Goal: Task Accomplishment & Management: Manage account settings

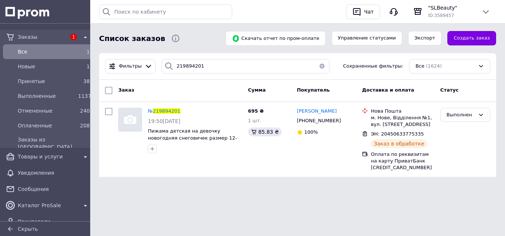
click at [41, 52] on span "Все" at bounding box center [46, 51] width 57 height 7
click at [32, 49] on span "Все" at bounding box center [46, 51] width 57 height 7
click at [317, 67] on button "button" at bounding box center [322, 66] width 15 height 14
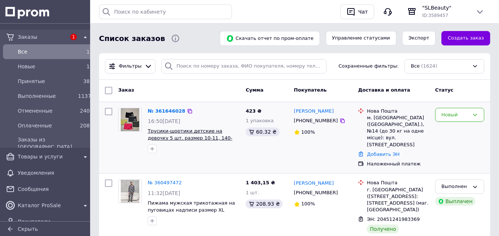
click at [173, 131] on span "Трусики-шортики детские на девочку 5 шт. размер 10-11, 140-146" at bounding box center [190, 137] width 85 height 19
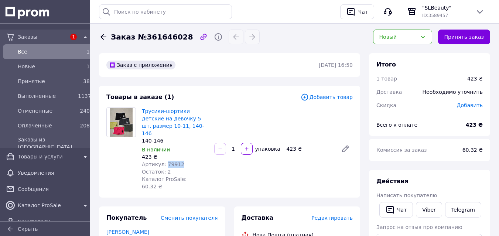
drag, startPoint x: 184, startPoint y: 158, endPoint x: 166, endPoint y: 156, distance: 18.3
click at [166, 161] on div "Артикул: 79912" at bounding box center [175, 164] width 67 height 7
copy span "79912"
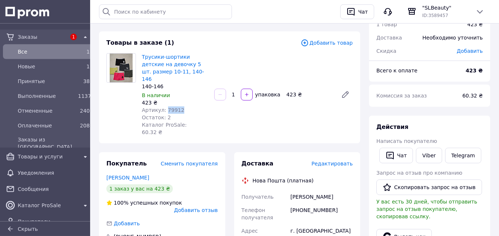
scroll to position [38, 0]
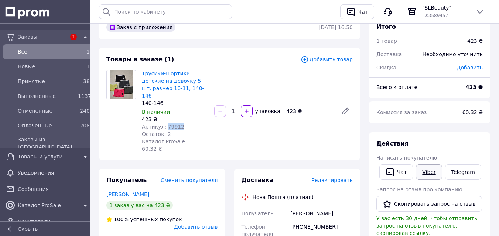
click at [424, 171] on link "Viber" at bounding box center [429, 172] width 26 height 16
click at [430, 171] on link "Viber" at bounding box center [429, 172] width 26 height 16
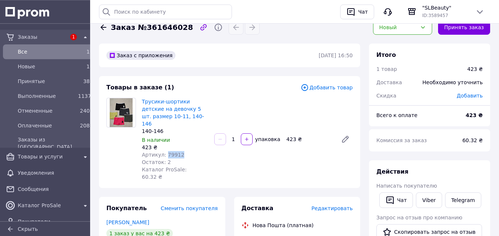
scroll to position [0, 0]
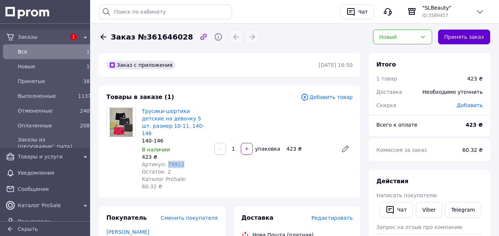
click at [470, 36] on button "Принять заказ" at bounding box center [464, 37] width 52 height 15
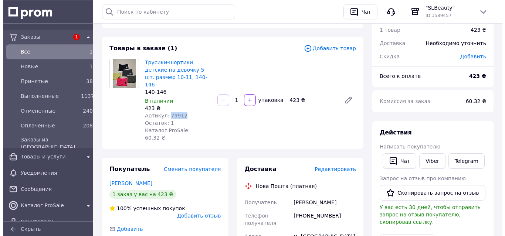
scroll to position [38, 0]
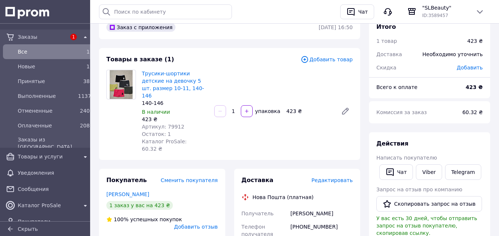
click at [342, 177] on span "Редактировать" at bounding box center [332, 180] width 41 height 6
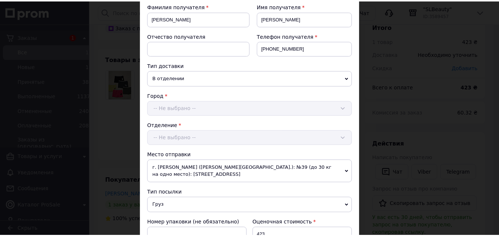
scroll to position [0, 0]
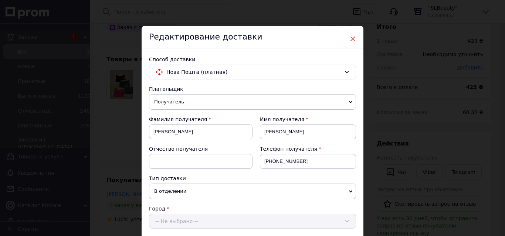
click at [350, 41] on span "×" at bounding box center [352, 39] width 7 height 13
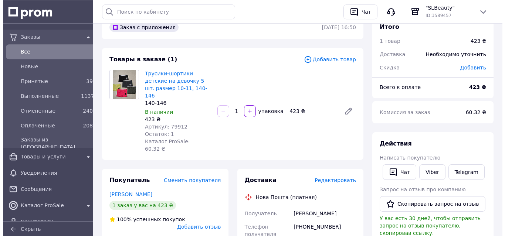
scroll to position [113, 0]
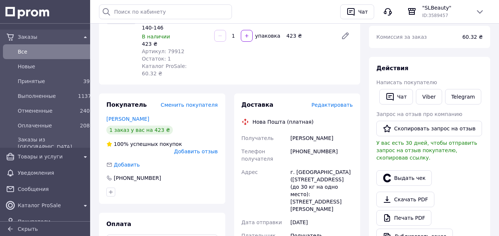
click at [343, 102] on span "Редактировать" at bounding box center [332, 105] width 41 height 6
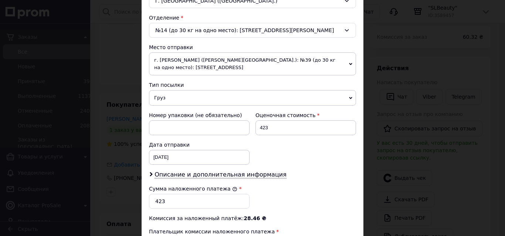
scroll to position [264, 0]
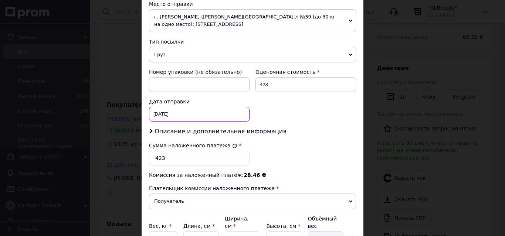
click at [182, 113] on input "[DATE]" at bounding box center [199, 114] width 101 height 15
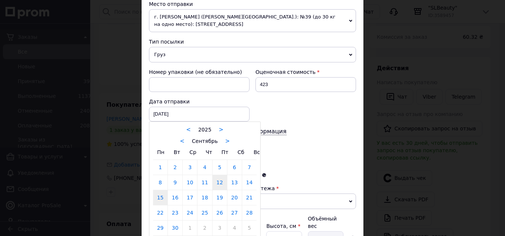
click at [156, 198] on link "15" at bounding box center [160, 197] width 14 height 15
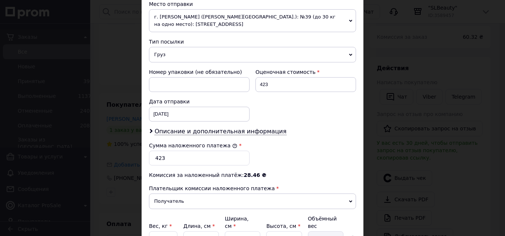
type input "[DATE]"
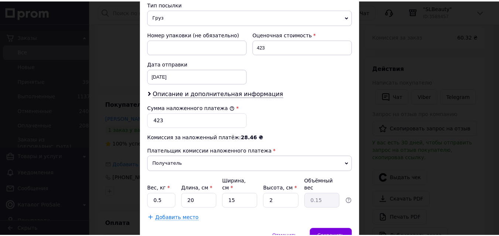
scroll to position [335, 0]
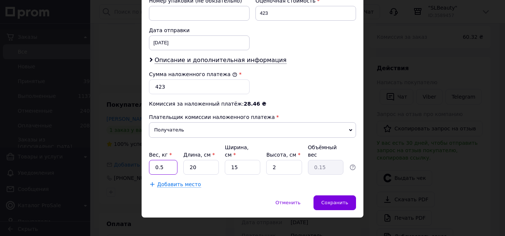
click at [149, 161] on input "0.5" at bounding box center [163, 167] width 28 height 15
type input "2"
drag, startPoint x: 279, startPoint y: 161, endPoint x: 271, endPoint y: 159, distance: 9.1
click at [271, 160] on input "2" at bounding box center [283, 167] width 35 height 15
type input "3"
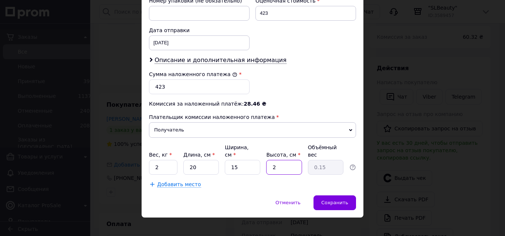
type input "0.23"
type input "3"
click at [341, 200] on span "Сохранить" at bounding box center [334, 203] width 27 height 6
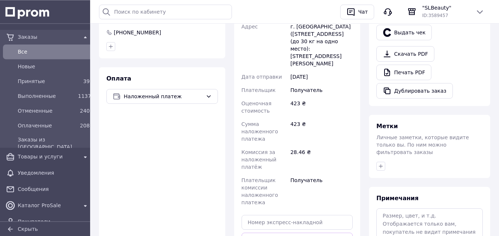
scroll to position [339, 0]
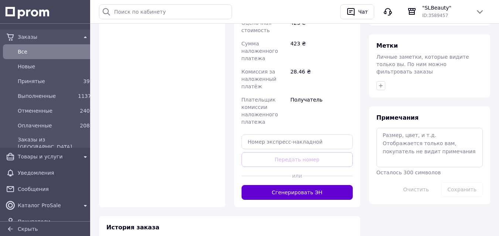
click at [316, 185] on button "Сгенерировать ЭН" at bounding box center [298, 192] width 112 height 15
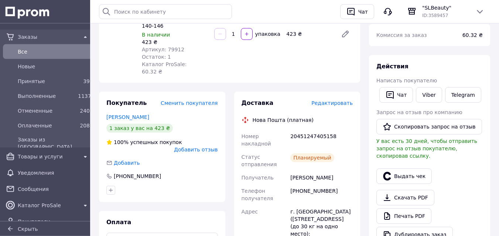
scroll to position [75, 0]
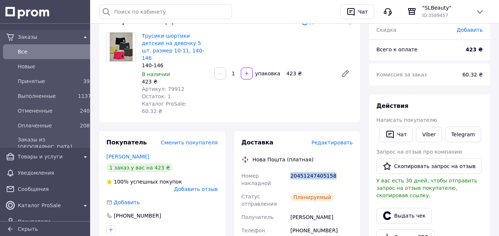
drag, startPoint x: 337, startPoint y: 160, endPoint x: 289, endPoint y: 160, distance: 48.0
copy div "Номер накладной 20451247405158"
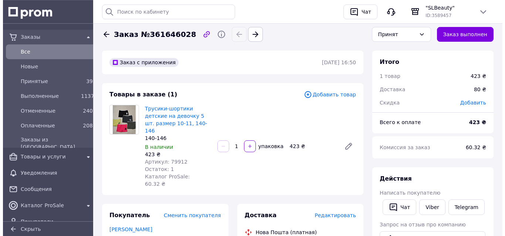
scroll to position [0, 0]
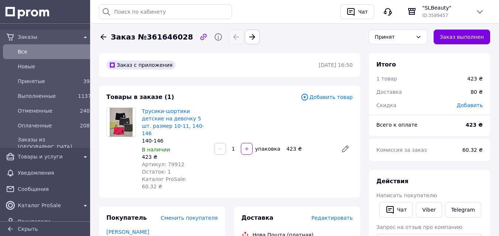
click at [103, 37] on icon at bounding box center [104, 37] width 6 height 6
